Goal: Task Accomplishment & Management: Complete application form

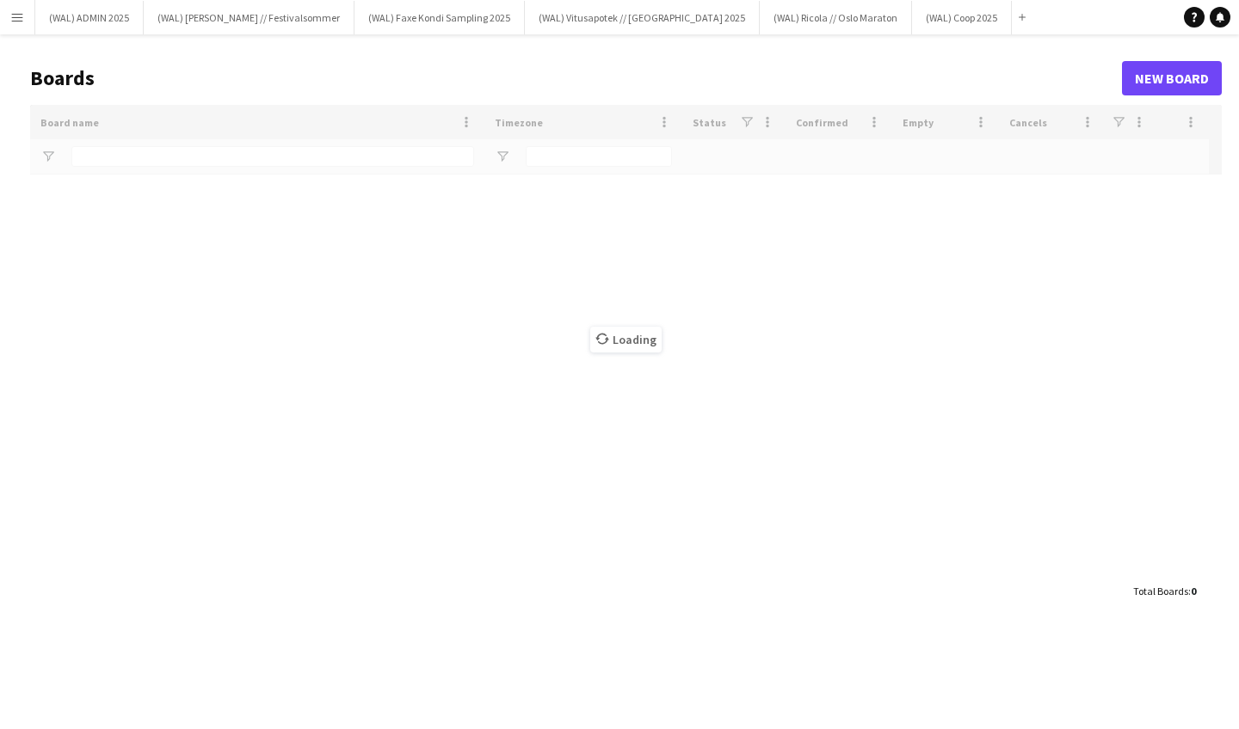
type input "****"
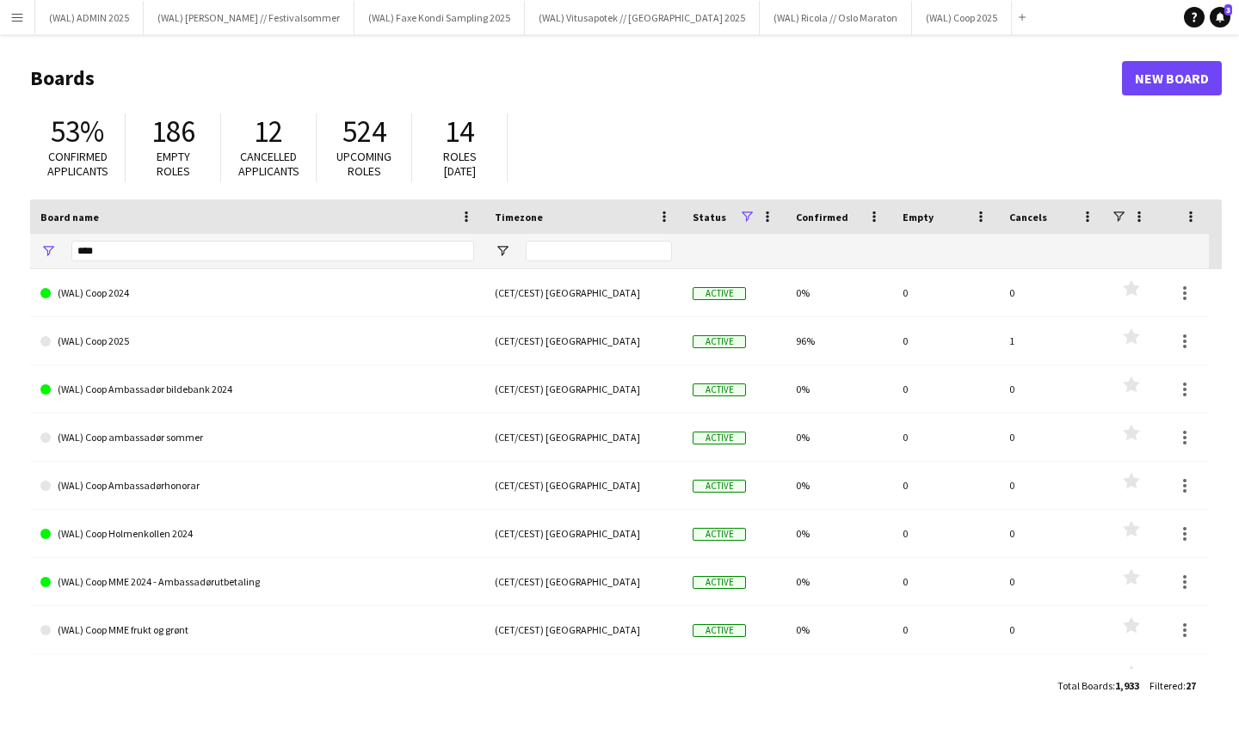
click at [10, 18] on app-icon "Menu" at bounding box center [17, 17] width 14 height 14
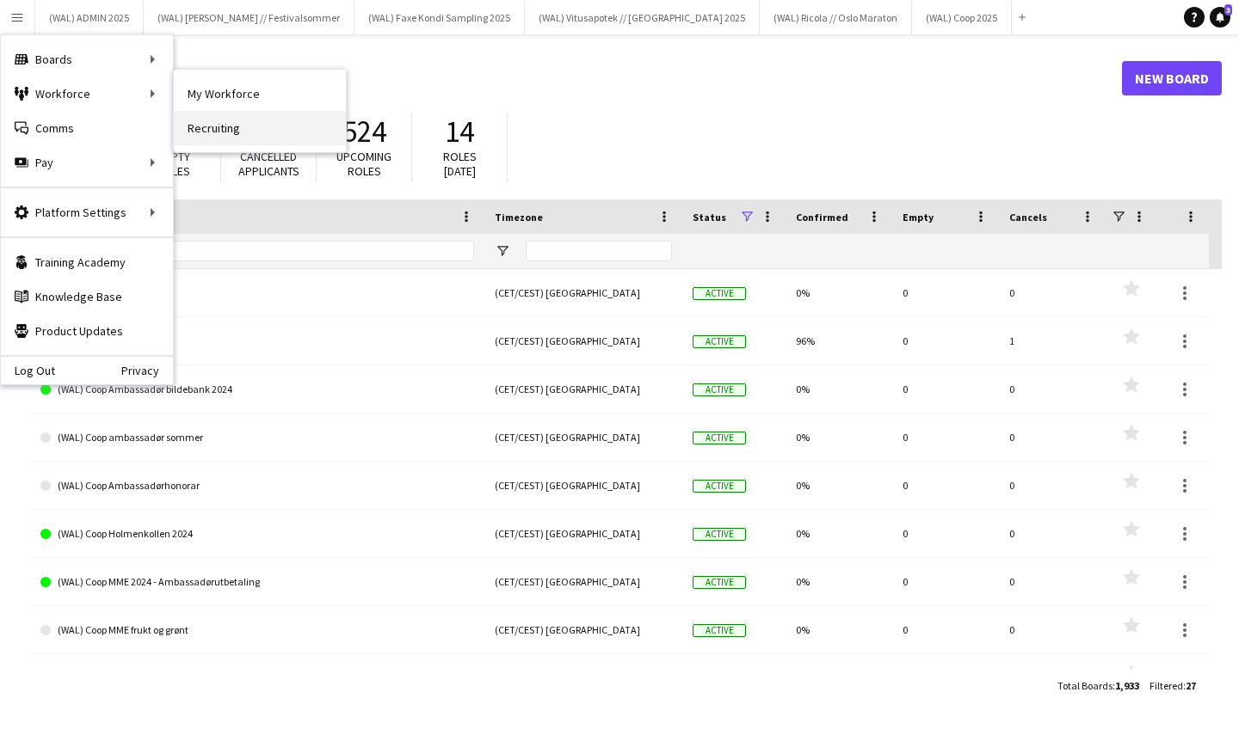
click at [226, 129] on link "Recruiting" at bounding box center [260, 128] width 172 height 34
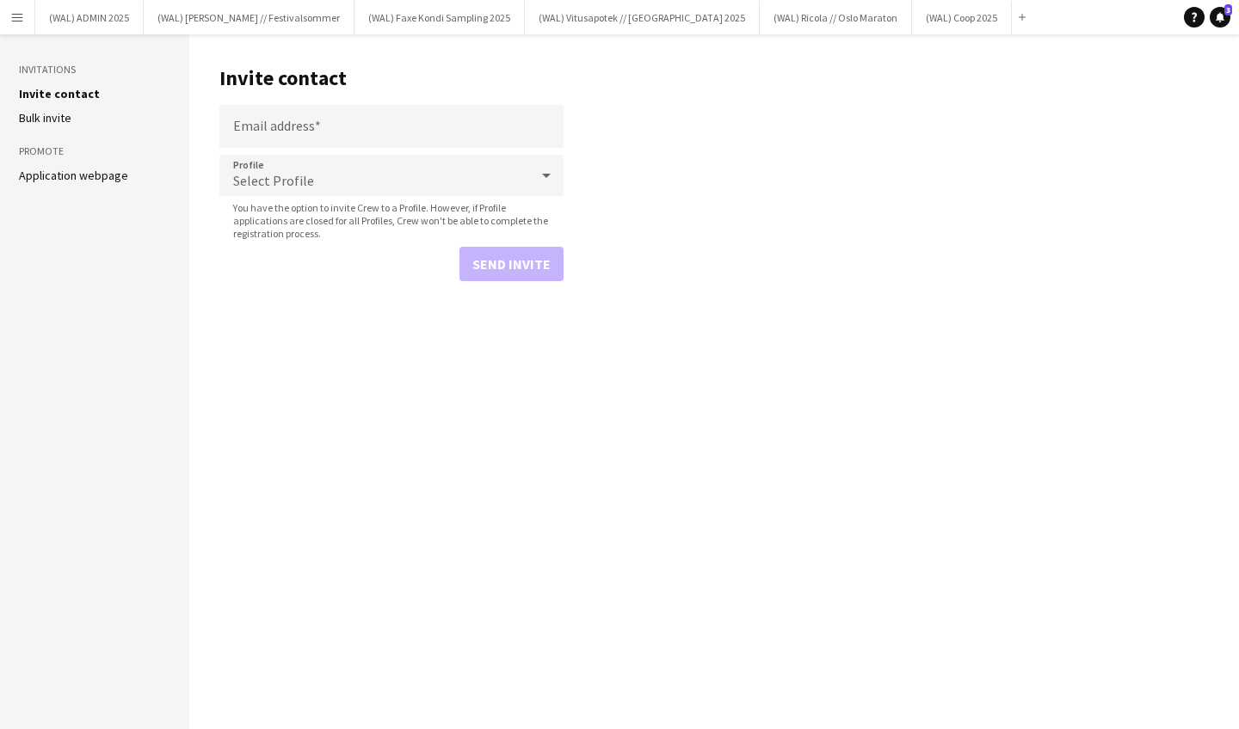
click at [13, 22] on app-icon "Menu" at bounding box center [17, 17] width 14 height 14
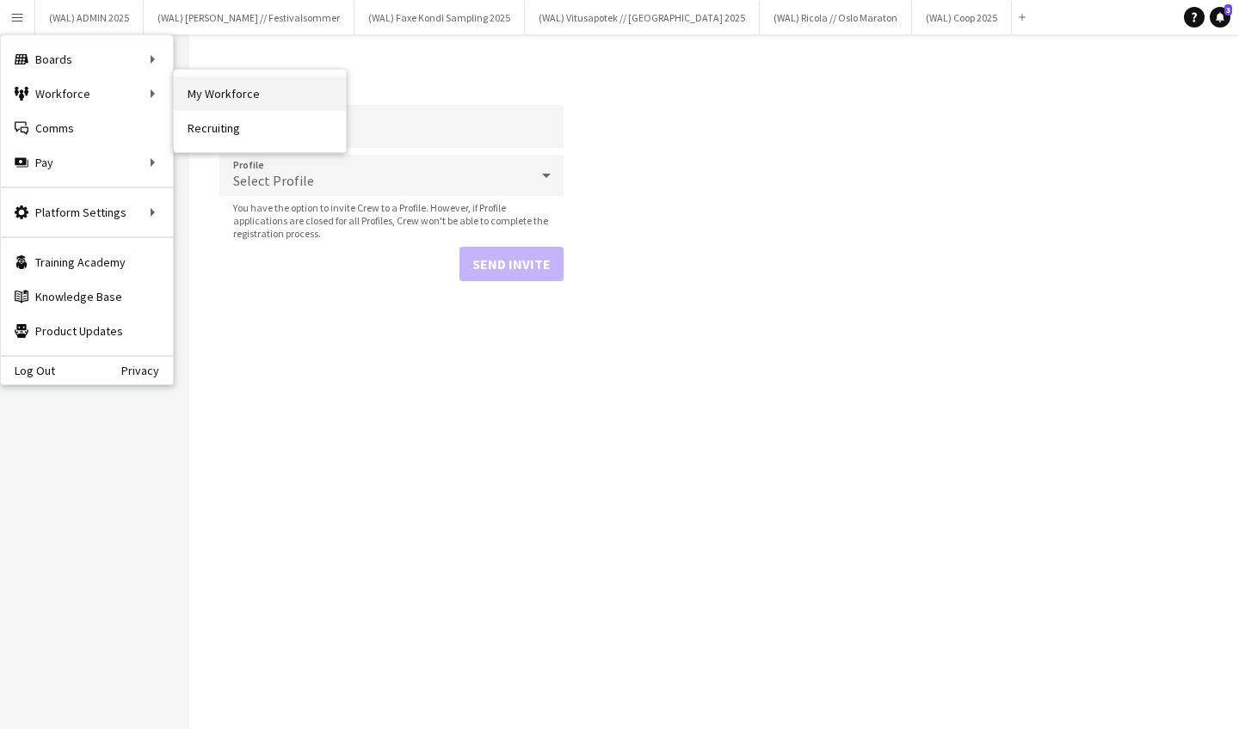
click at [225, 103] on link "My Workforce" at bounding box center [260, 94] width 172 height 34
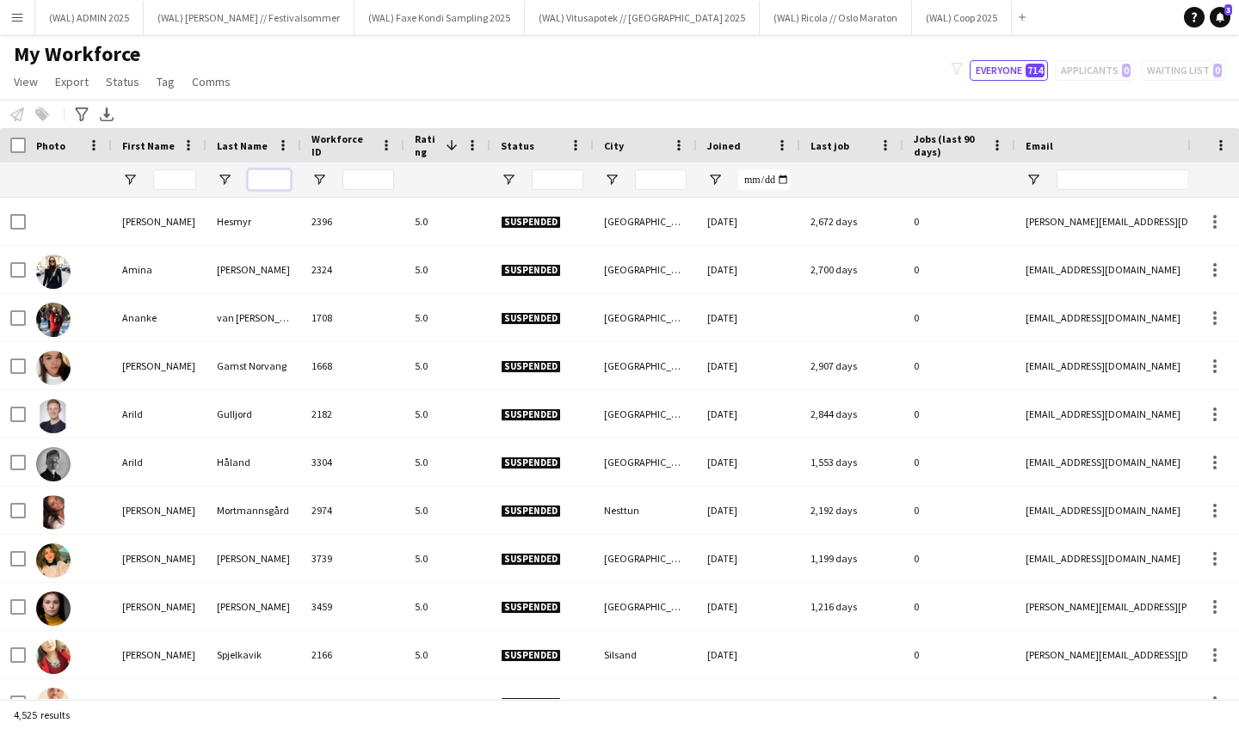
click at [271, 175] on input "Last Name Filter Input" at bounding box center [269, 179] width 43 height 21
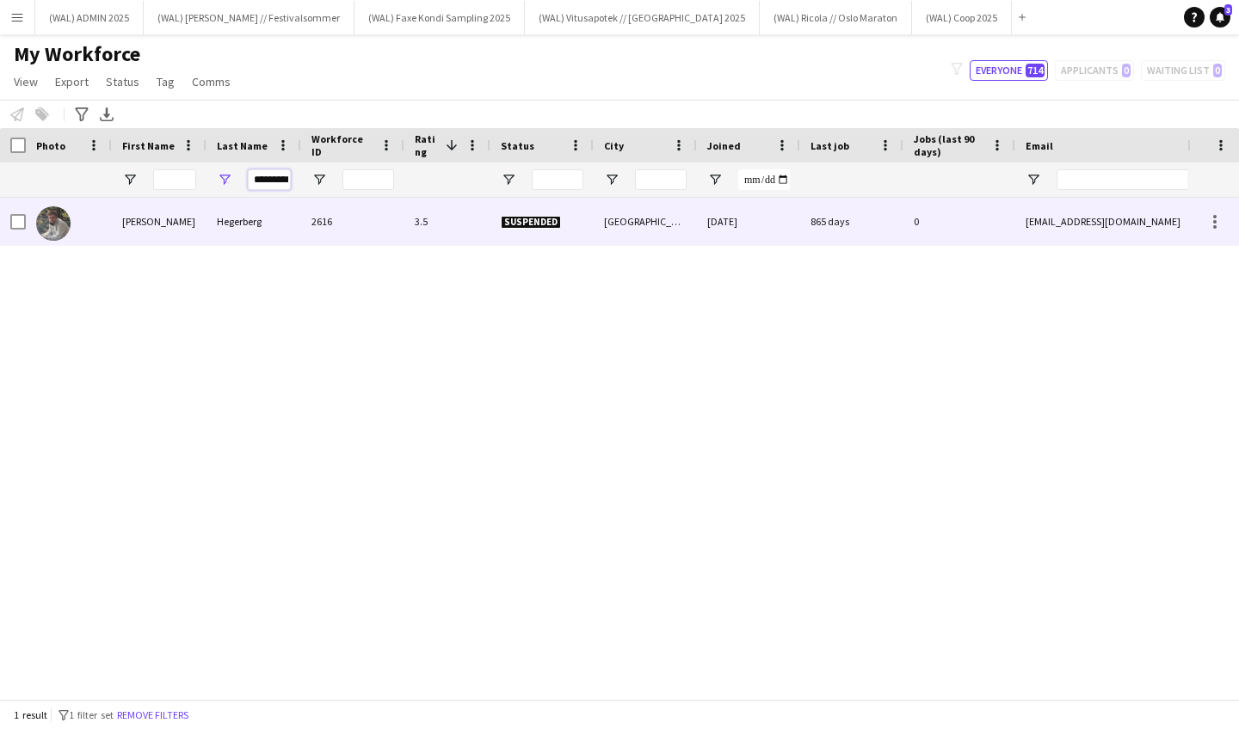
type input "*********"
click at [1081, 237] on div "[EMAIL_ADDRESS][DOMAIN_NAME]" at bounding box center [1187, 221] width 344 height 47
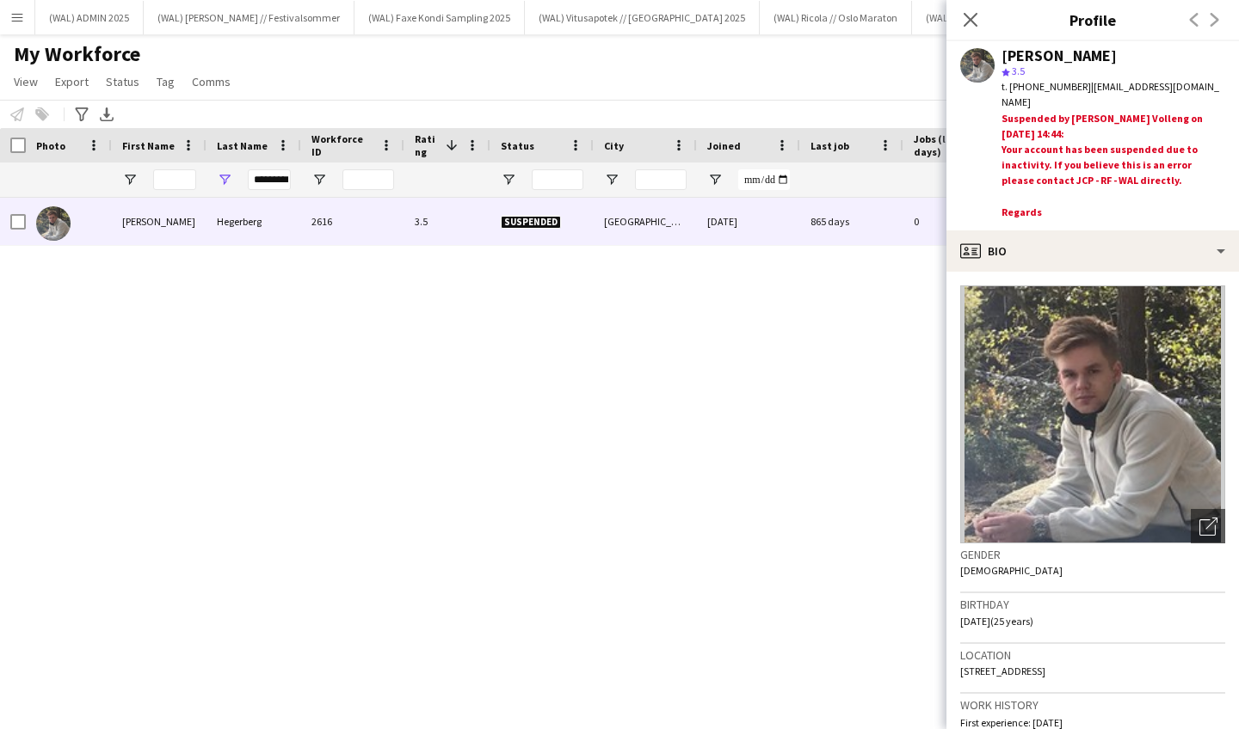
drag, startPoint x: 1194, startPoint y: 86, endPoint x: 1071, endPoint y: 89, distance: 123.0
click at [1071, 89] on span "| [EMAIL_ADDRESS][DOMAIN_NAME]" at bounding box center [1110, 94] width 218 height 28
click at [1165, 83] on span "| [EMAIL_ADDRESS][DOMAIN_NAME]" at bounding box center [1110, 94] width 218 height 28
drag, startPoint x: 1194, startPoint y: 87, endPoint x: 1073, endPoint y: 90, distance: 120.5
click at [1073, 90] on span "| [EMAIL_ADDRESS][DOMAIN_NAME]" at bounding box center [1110, 94] width 218 height 28
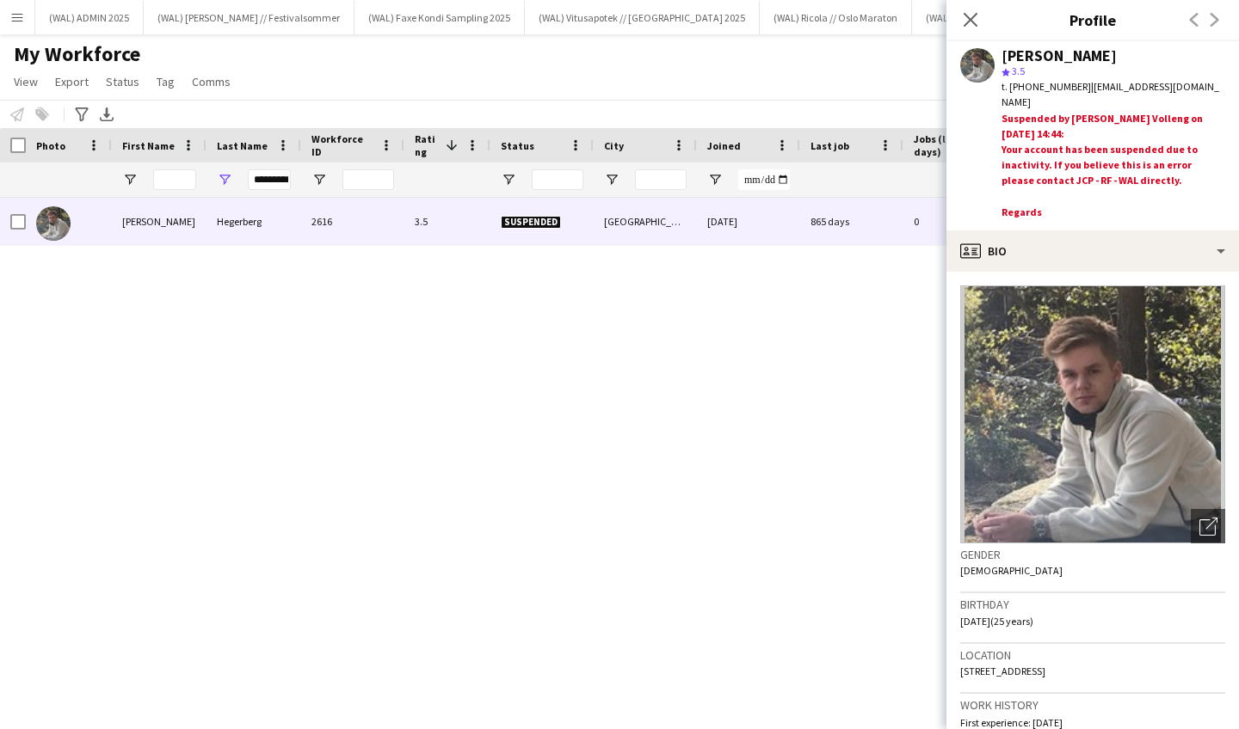
copy span "[EMAIL_ADDRESS][DOMAIN_NAME]"
click at [968, 14] on icon "Close pop-in" at bounding box center [970, 19] width 16 height 16
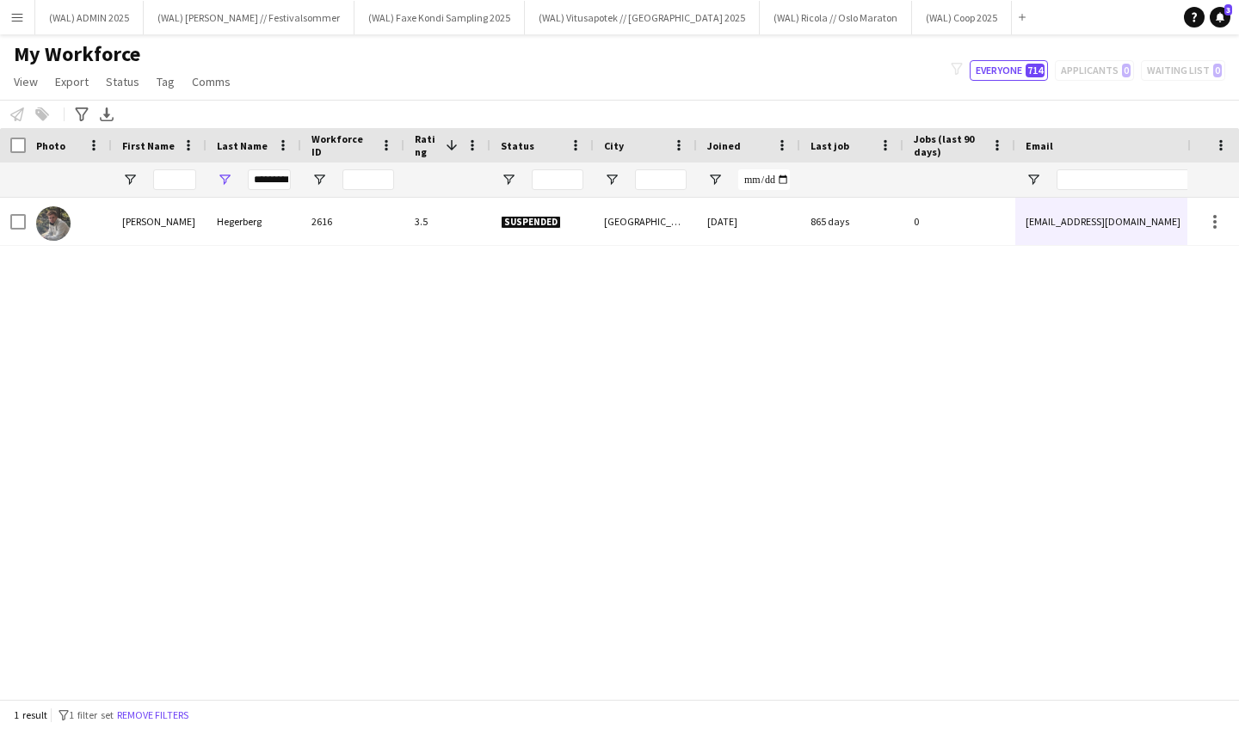
click at [15, 16] on app-icon "Menu" at bounding box center [17, 17] width 14 height 14
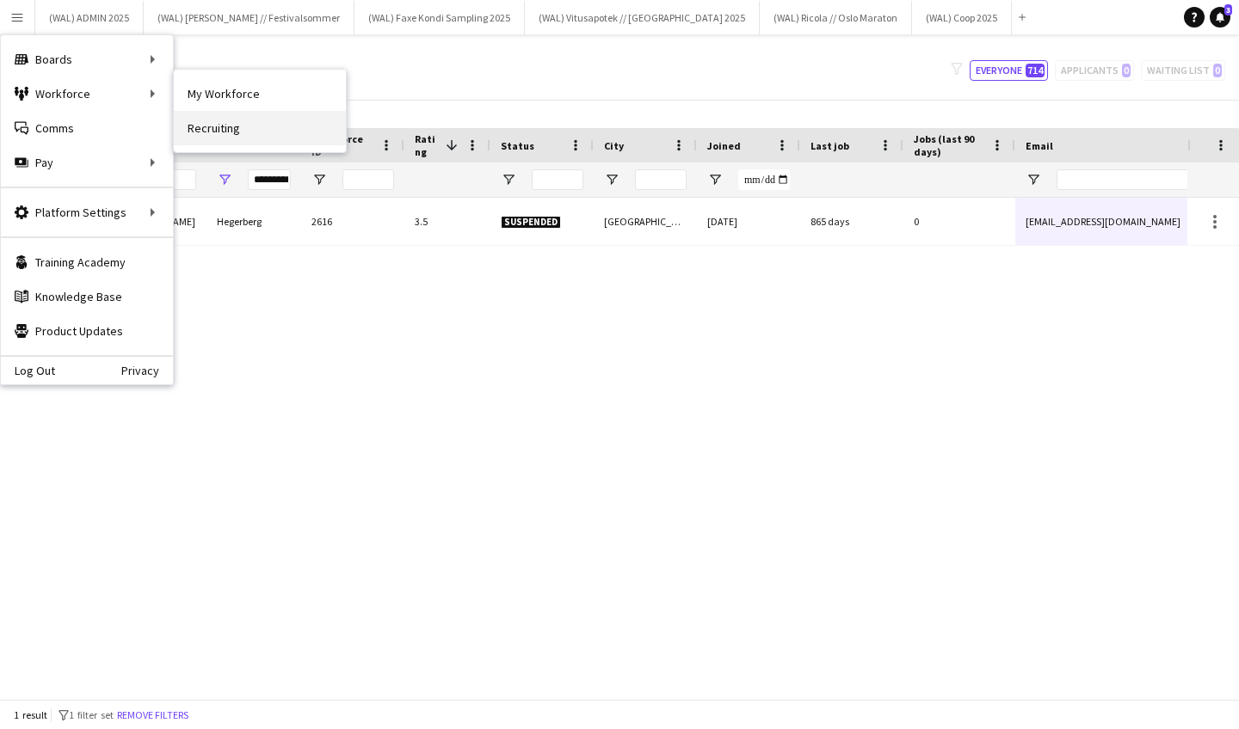
click at [212, 120] on link "Recruiting" at bounding box center [260, 128] width 172 height 34
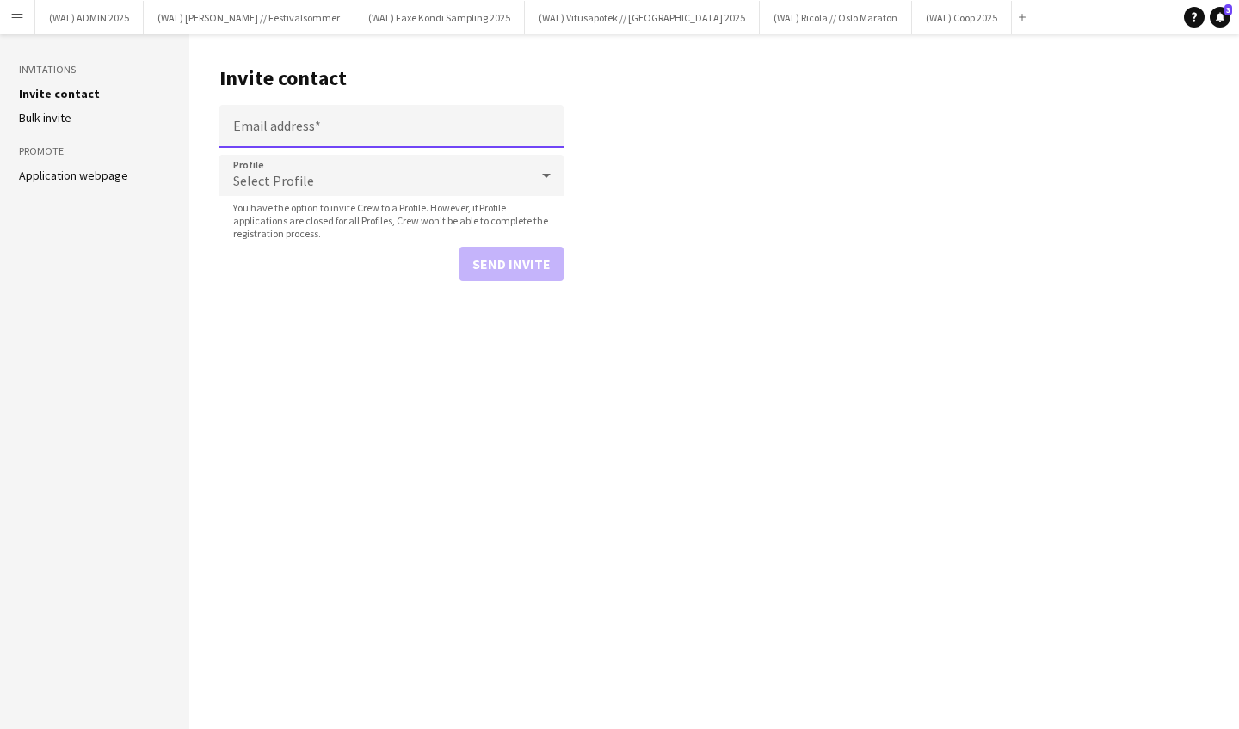
click at [307, 128] on input "Email address" at bounding box center [391, 126] width 344 height 43
paste input "**********"
type input "**********"
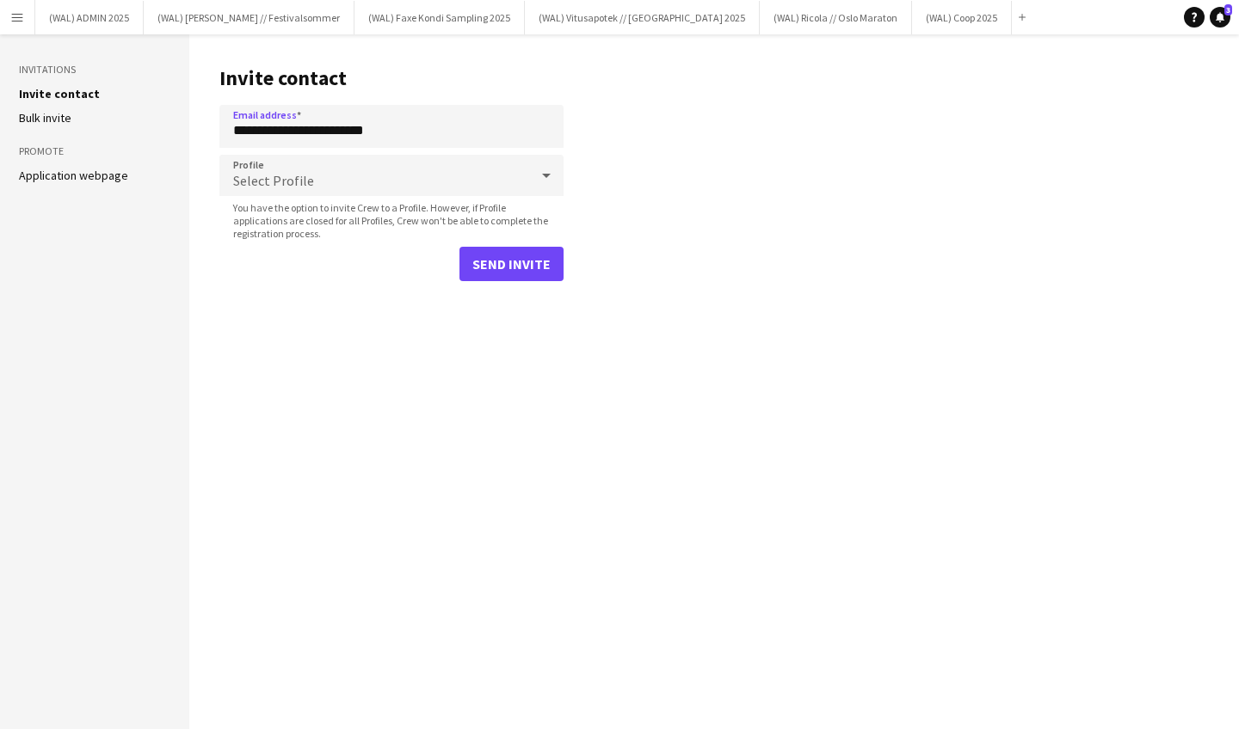
click at [338, 170] on div "Select Profile" at bounding box center [374, 175] width 310 height 41
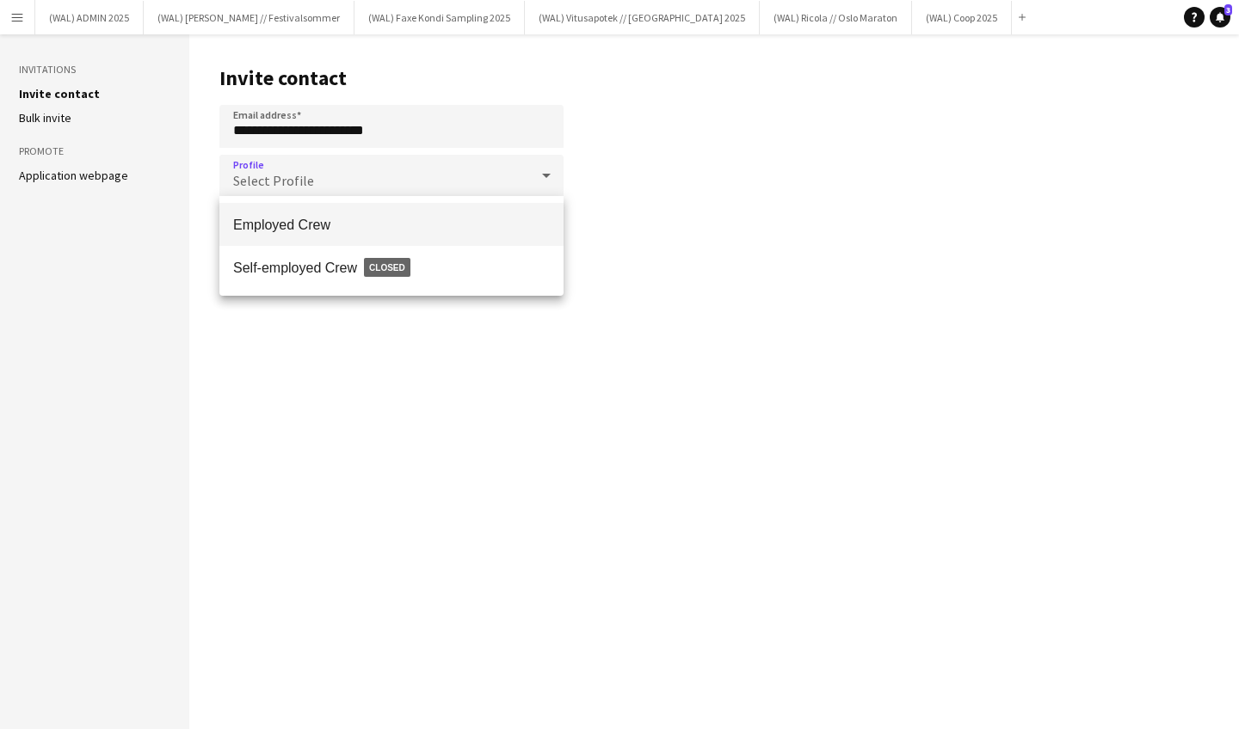
click at [345, 237] on mat-option "Employed Crew" at bounding box center [391, 224] width 344 height 43
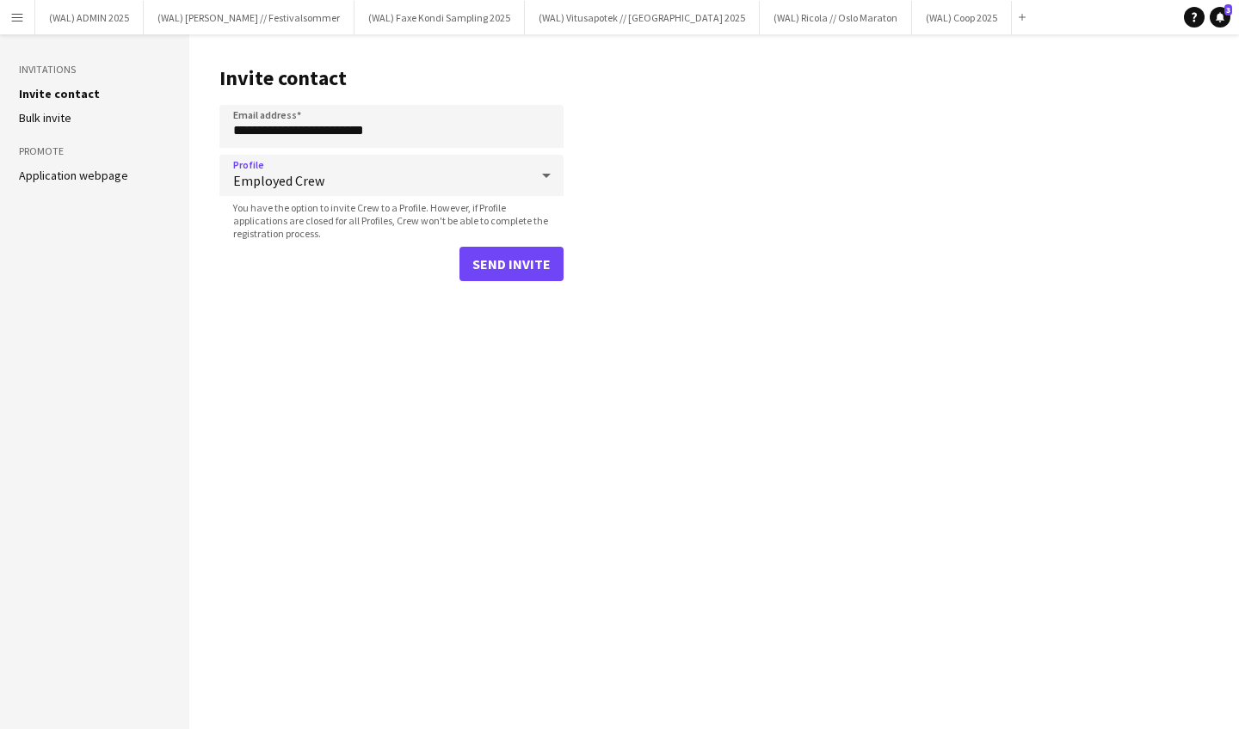
click at [495, 189] on span "Employed Crew" at bounding box center [381, 180] width 296 height 17
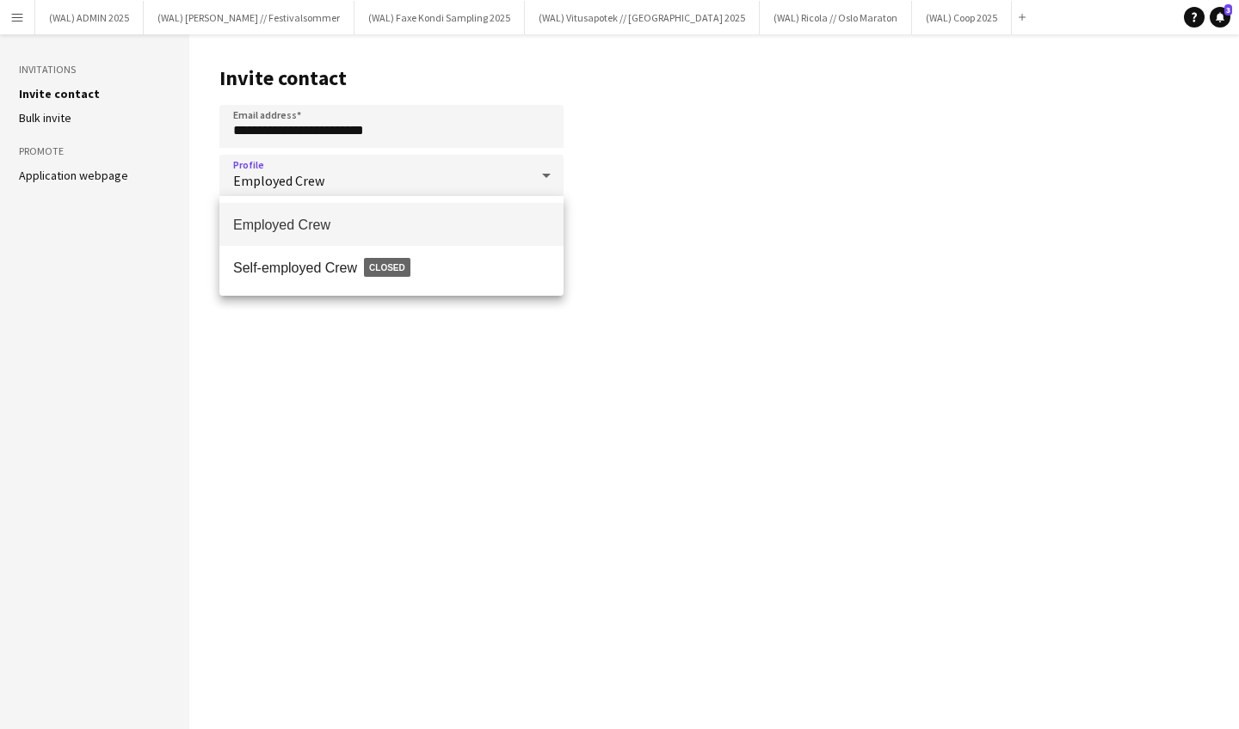
click at [504, 184] on div at bounding box center [619, 364] width 1239 height 729
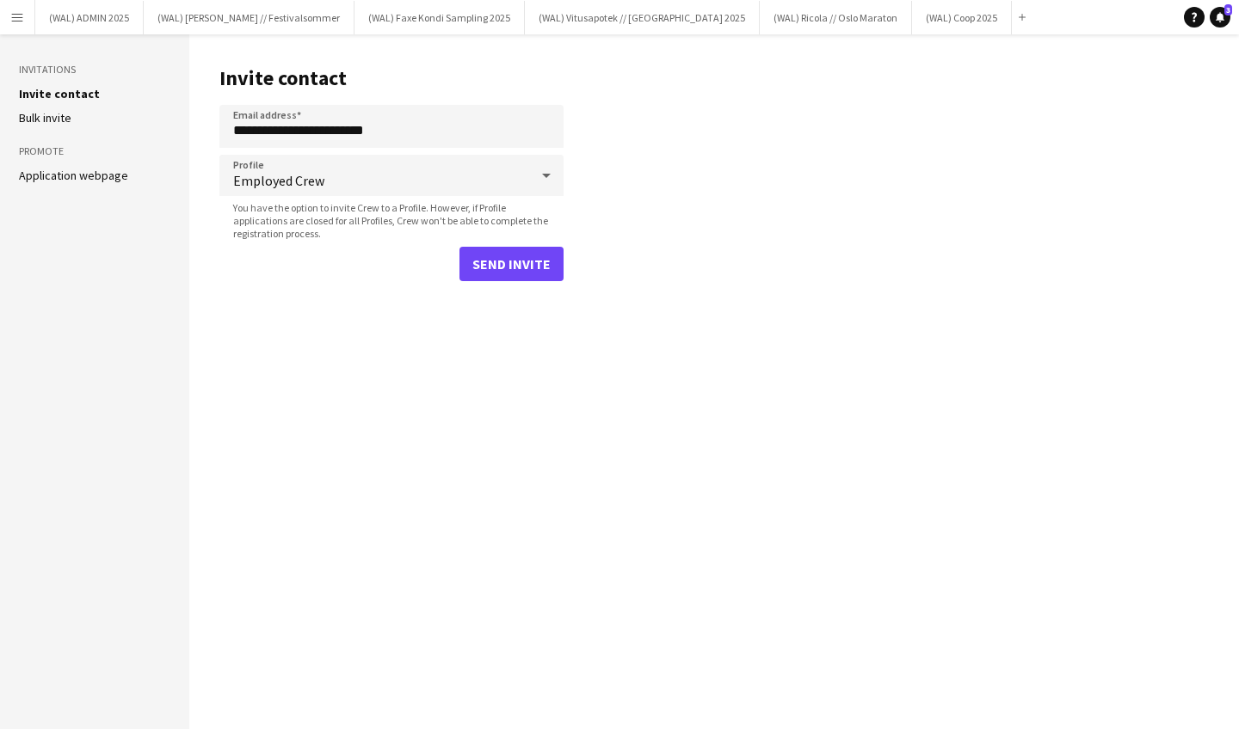
click at [538, 263] on button "Send invite" at bounding box center [511, 264] width 104 height 34
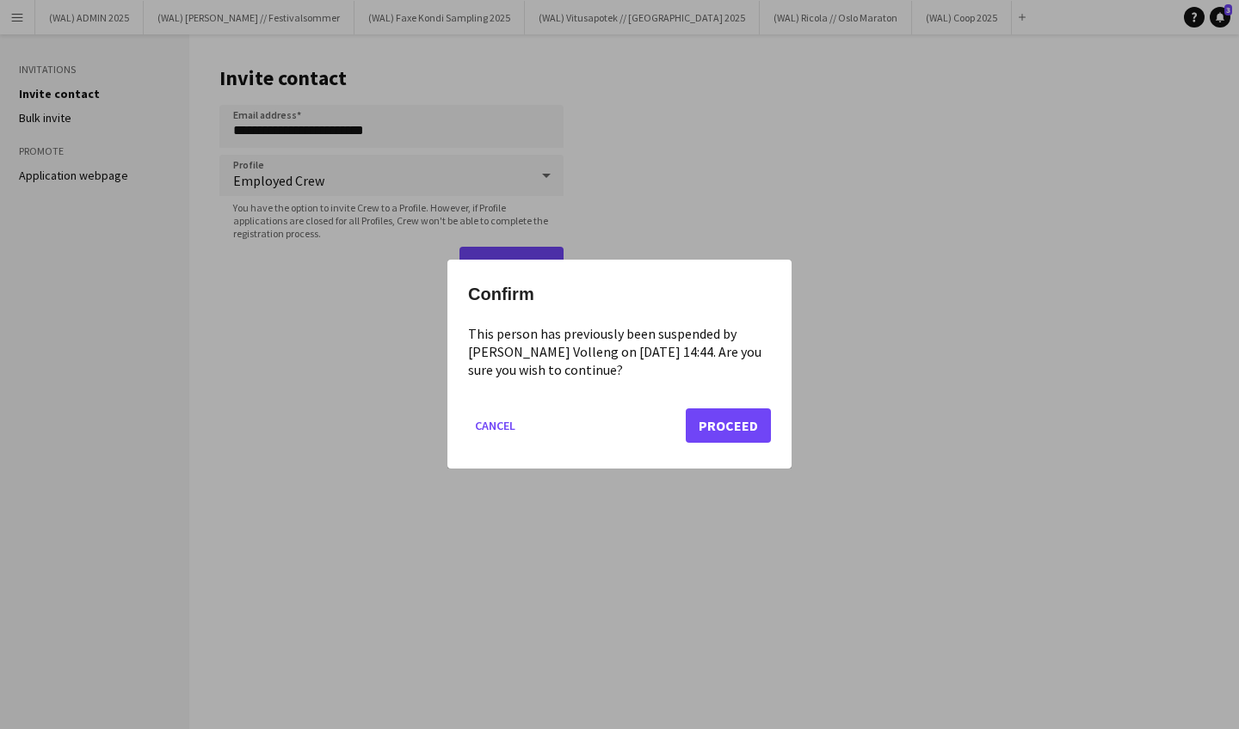
click at [740, 421] on button "Proceed" at bounding box center [727, 426] width 85 height 34
